Goal: Task Accomplishment & Management: Complete application form

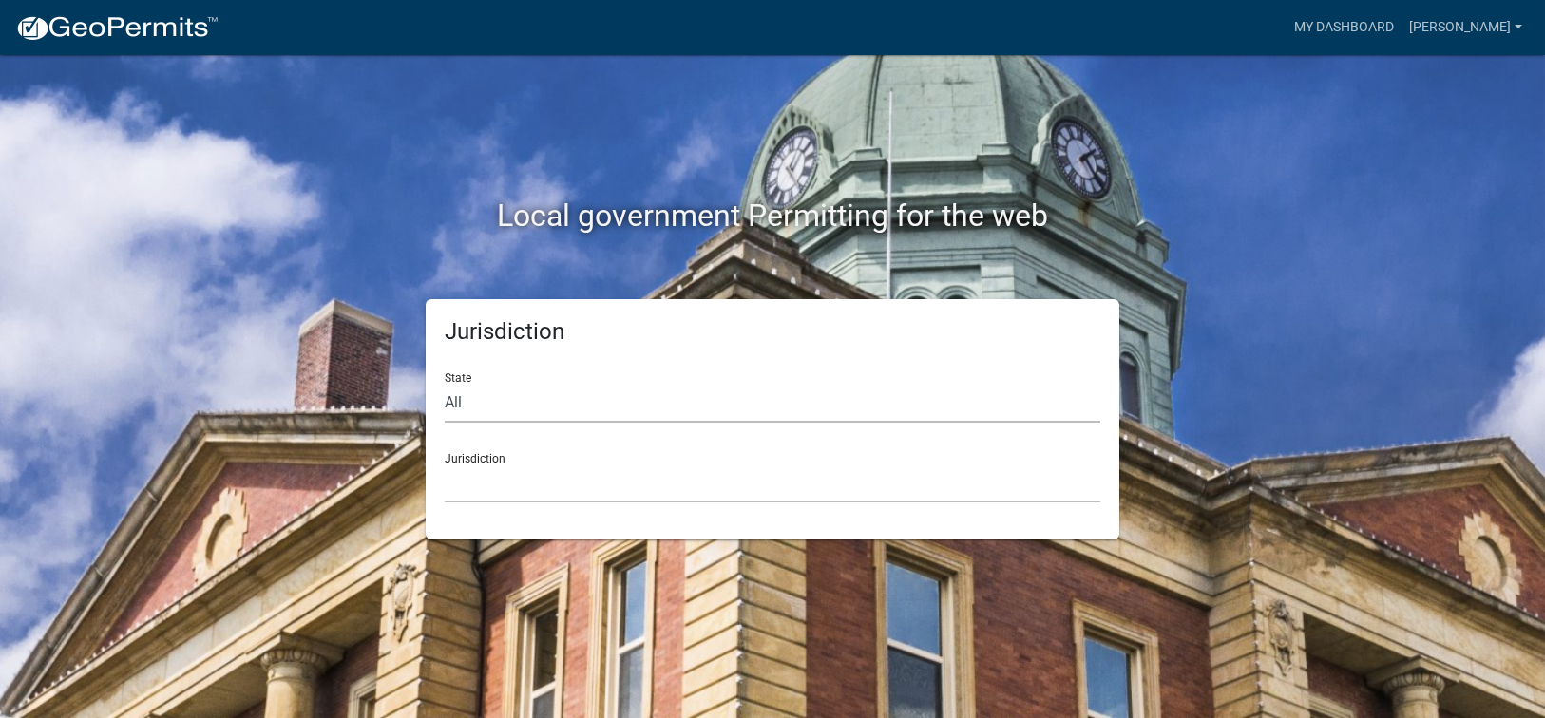
click at [453, 404] on select "All [US_STATE] [US_STATE] [US_STATE] [US_STATE] [US_STATE] [US_STATE] [US_STATE…" at bounding box center [773, 403] width 656 height 39
select select "[US_STATE]"
click at [445, 384] on select "All [US_STATE] [US_STATE] [US_STATE] [US_STATE] [US_STATE] [US_STATE] [US_STATE…" at bounding box center [773, 403] width 656 height 39
click at [488, 488] on select "[GEOGRAPHIC_DATA], [US_STATE][PERSON_NAME][GEOGRAPHIC_DATA], [US_STATE][PERSON_…" at bounding box center [773, 484] width 656 height 39
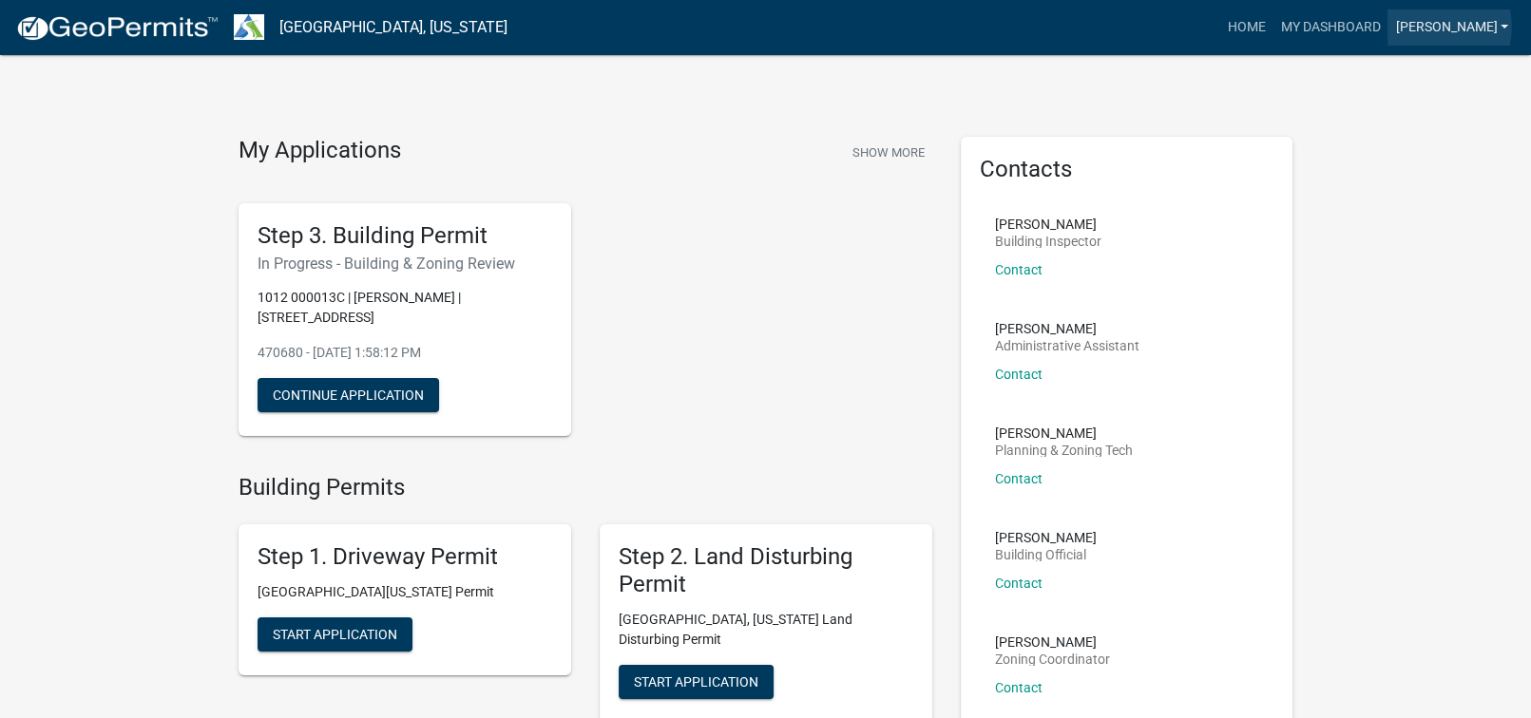
click at [1465, 27] on link "[PERSON_NAME]" at bounding box center [1451, 28] width 128 height 36
click at [1378, 27] on link "My Dashboard" at bounding box center [1329, 28] width 115 height 36
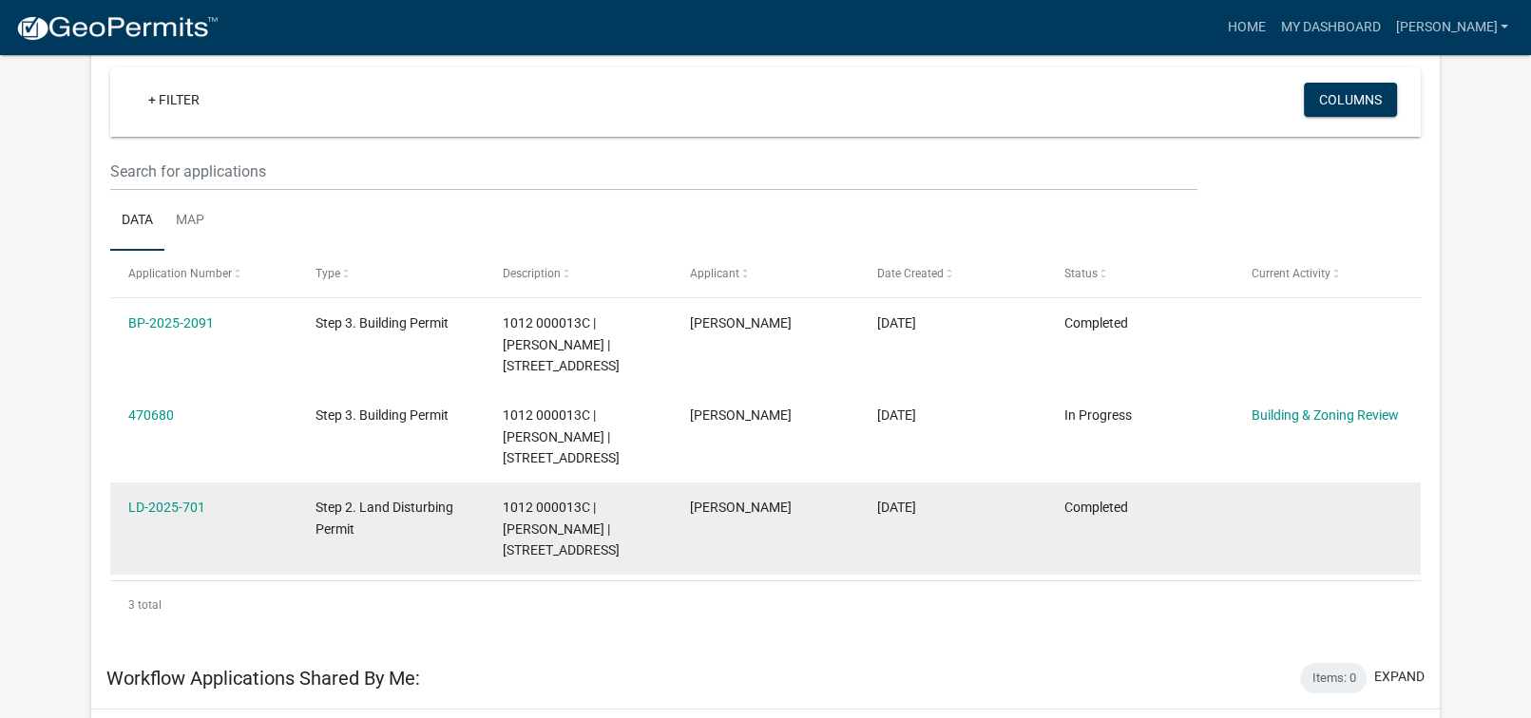
scroll to position [157, 0]
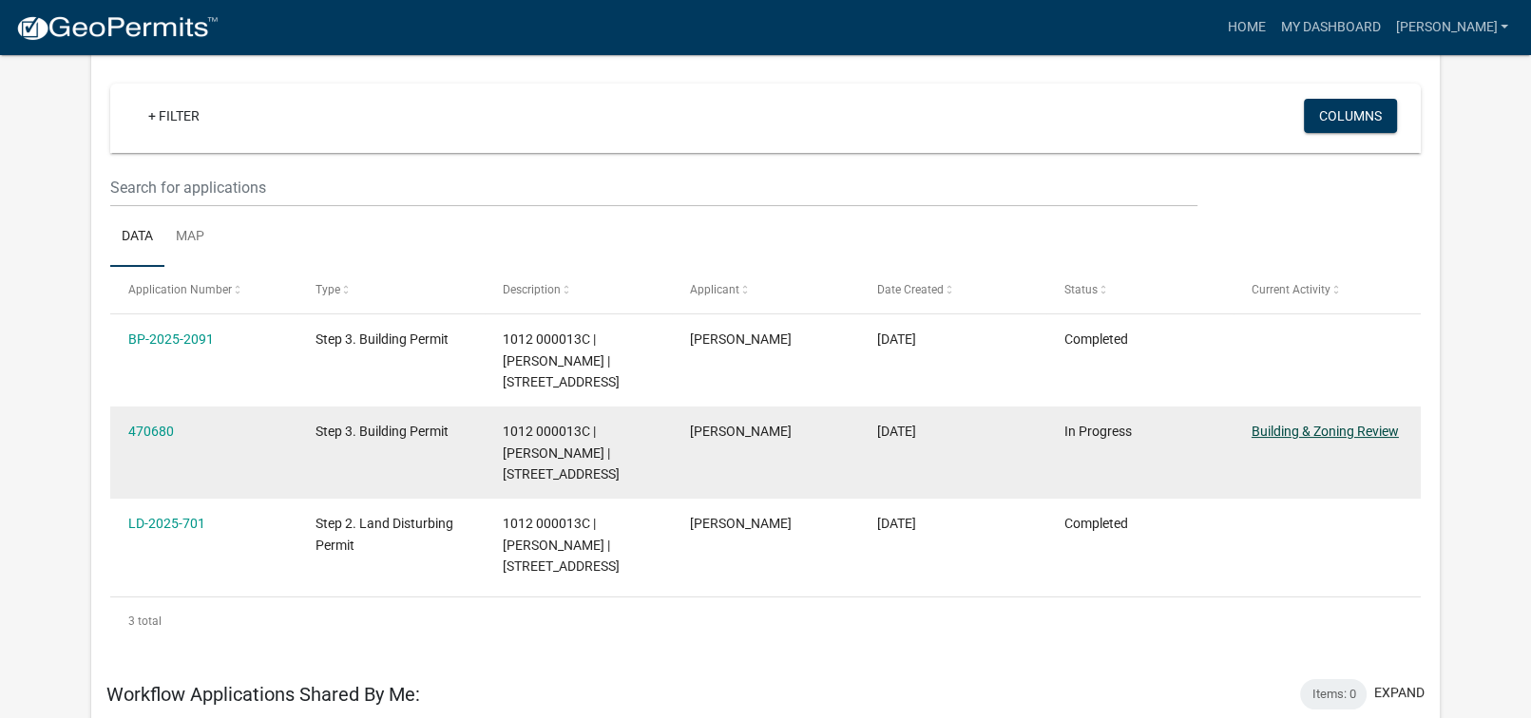
click at [1304, 431] on link "Building & Zoning Review" at bounding box center [1325, 431] width 147 height 15
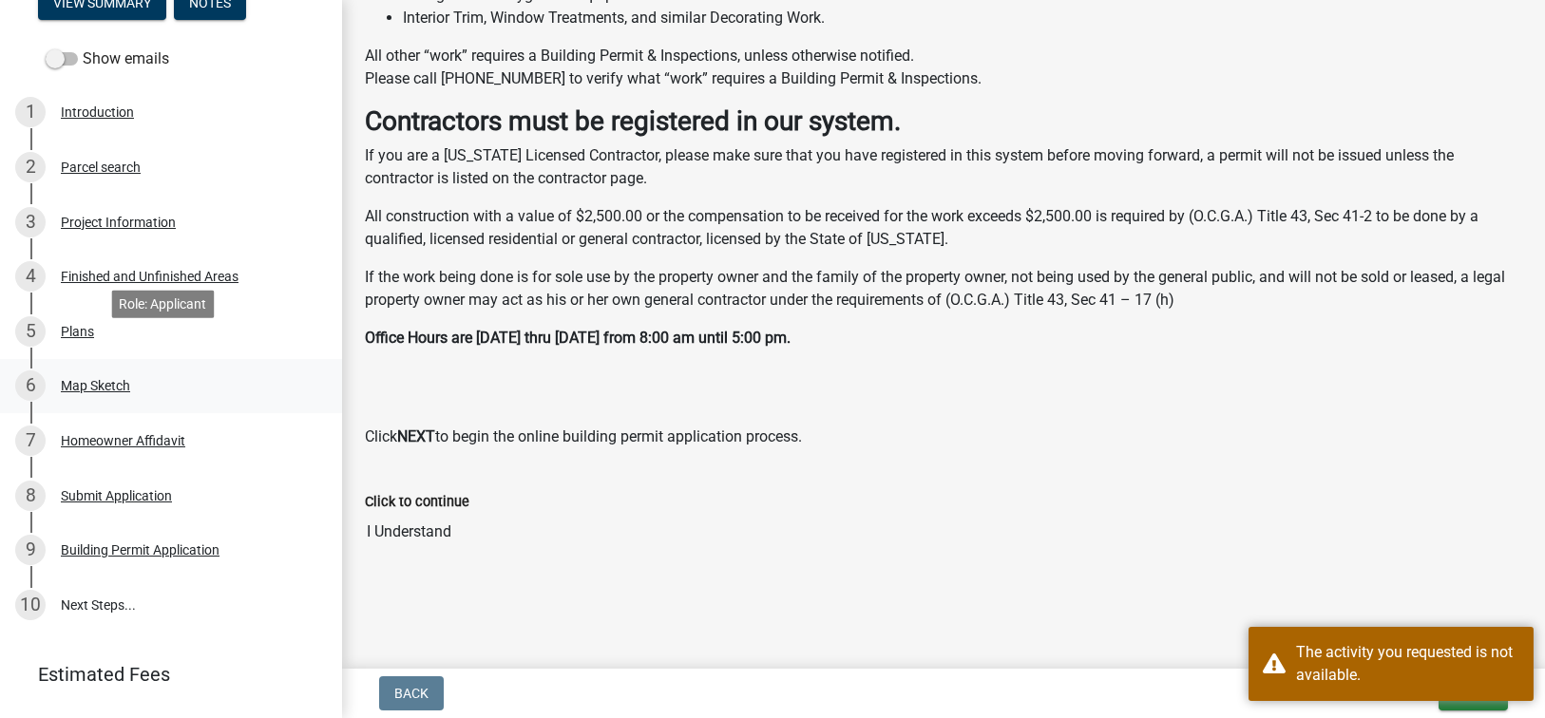
scroll to position [225, 0]
